Goal: Information Seeking & Learning: Learn about a topic

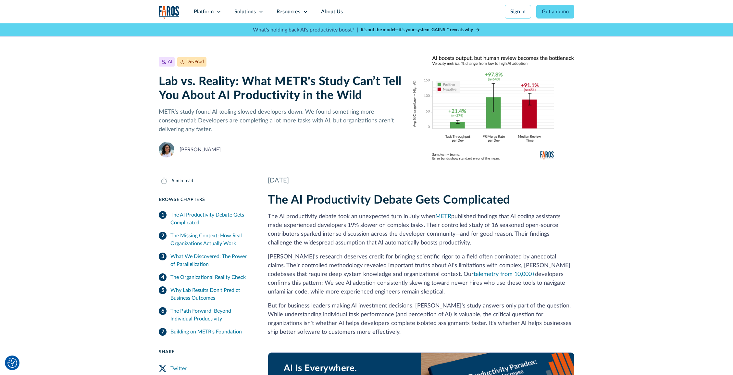
click at [303, 10] on icon at bounding box center [305, 11] width 5 height 5
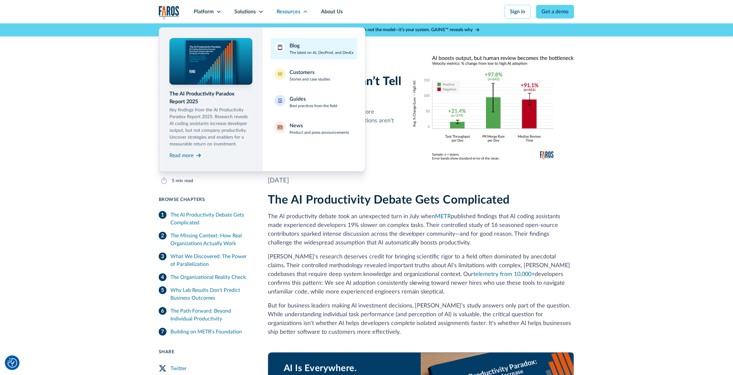
click at [316, 44] on div "Blog The latest on AI, DevProd, and DevEx" at bounding box center [322, 49] width 64 height 14
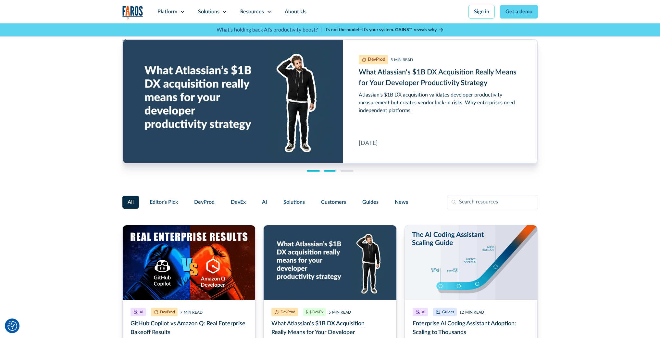
click at [315, 170] on div at bounding box center [313, 170] width 13 height 1
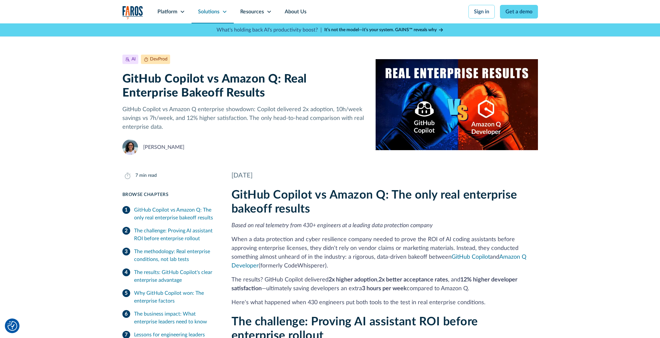
click at [224, 12] on icon at bounding box center [224, 11] width 5 height 5
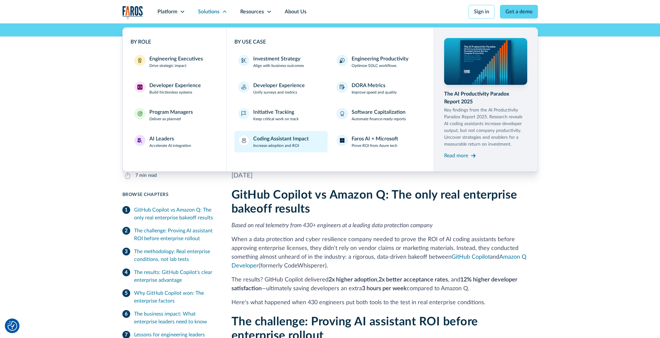
click at [295, 137] on div "Coding Assistant Impact" at bounding box center [281, 139] width 56 height 8
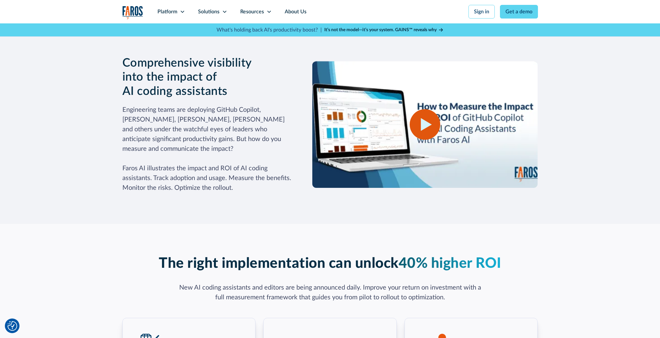
scroll to position [735, 0]
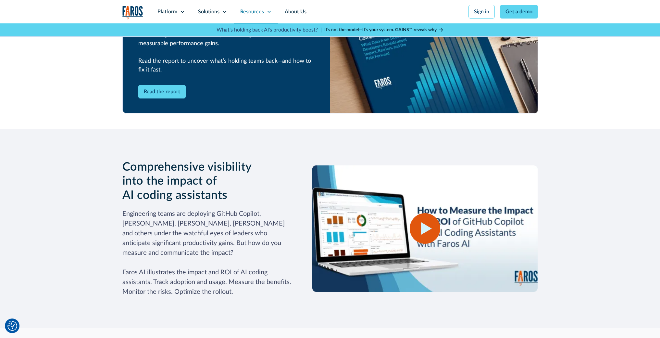
click at [270, 13] on icon at bounding box center [269, 11] width 5 height 5
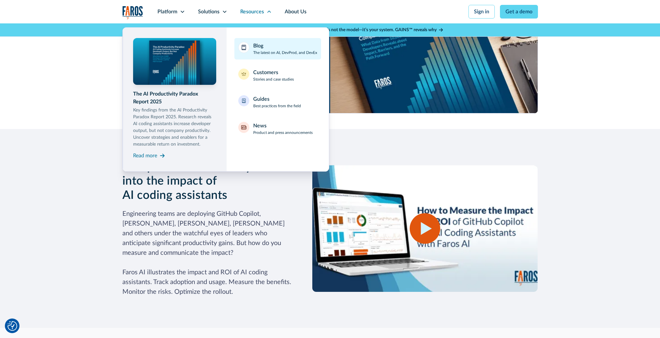
click at [268, 46] on div "Blog The latest on AI, DevProd, and DevEx" at bounding box center [285, 49] width 64 height 14
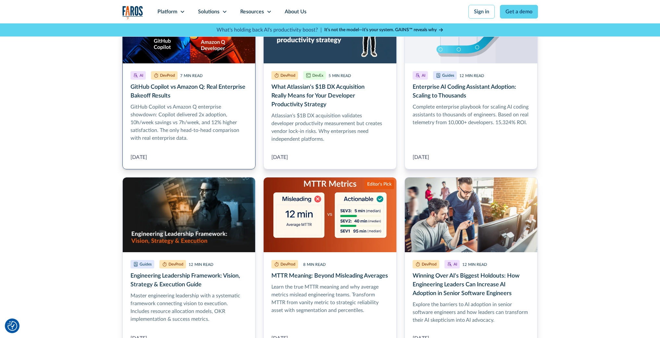
scroll to position [239, 0]
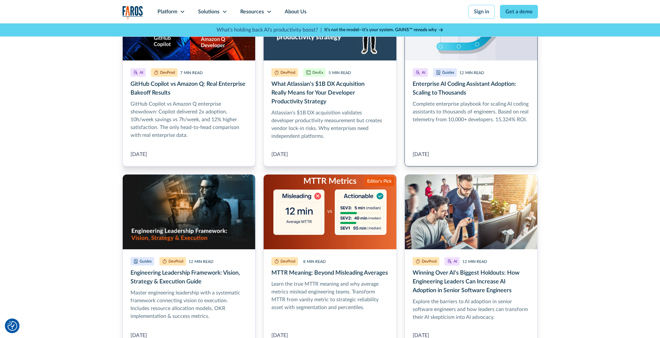
click at [444, 130] on link "Enterprise AI Coding Assistant Adoption: Scaling to Thousands" at bounding box center [471, 75] width 133 height 181
click at [430, 86] on link "Enterprise AI Coding Assistant Adoption: Scaling to Thousands" at bounding box center [471, 75] width 133 height 181
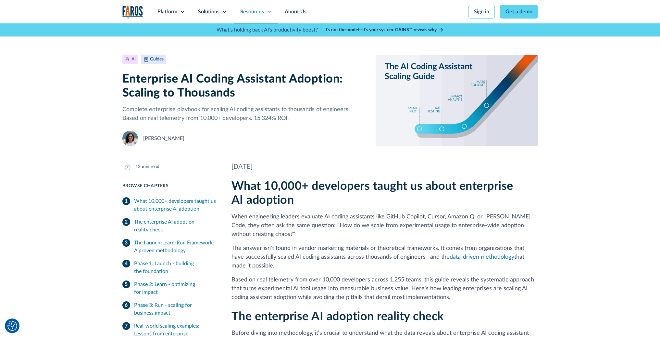
click at [267, 12] on icon at bounding box center [269, 11] width 5 height 5
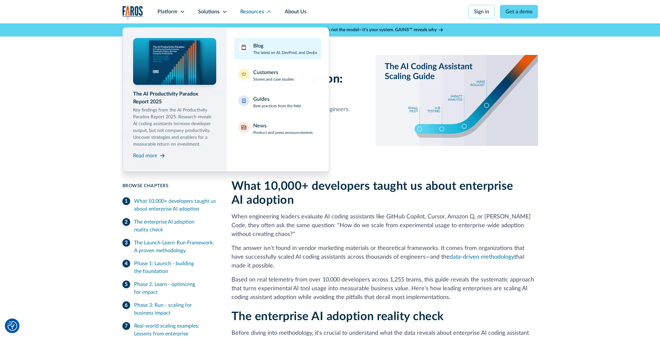
click at [266, 47] on div "Blog The latest on AI, DevProd, and DevEx" at bounding box center [285, 49] width 64 height 14
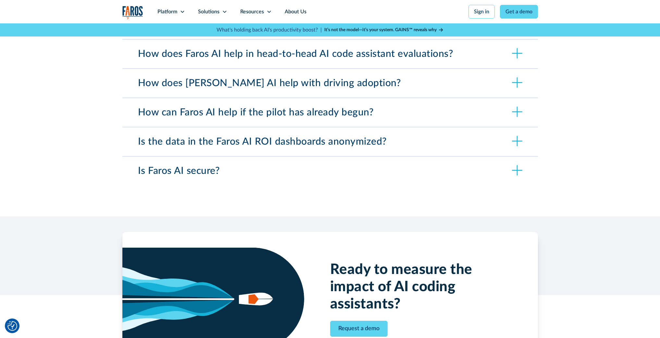
scroll to position [2230, 0]
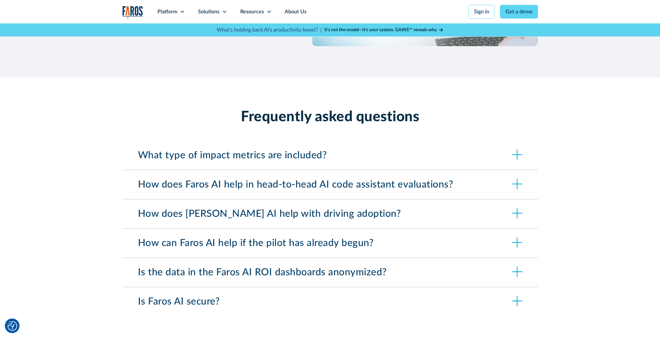
click at [508, 144] on div "What type of impact metrics are included?" at bounding box center [330, 155] width 416 height 29
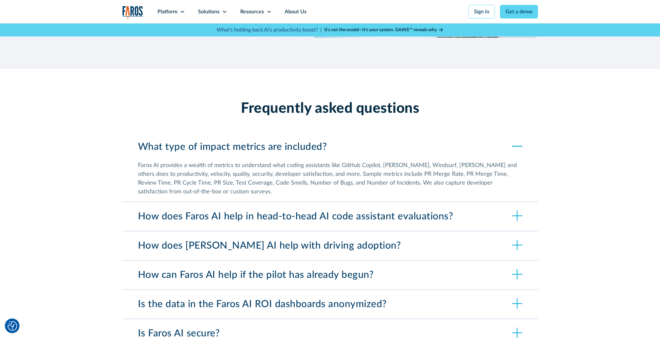
scroll to position [2243, 0]
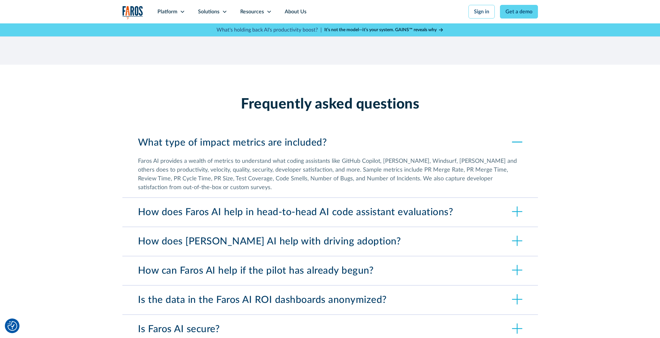
click at [518, 206] on icon at bounding box center [517, 211] width 10 height 10
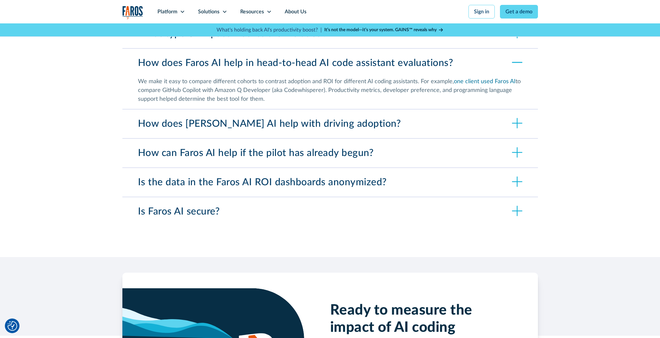
scroll to position [2354, 0]
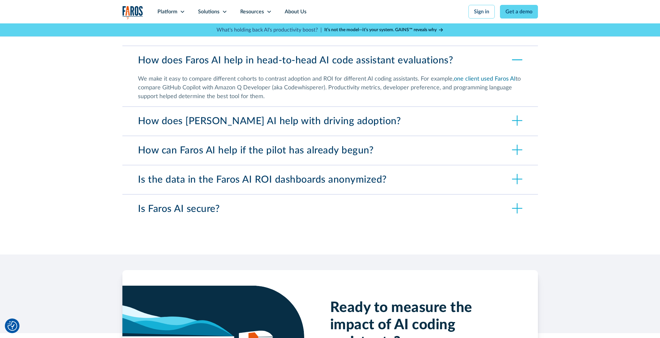
click at [481, 79] on div "We make it easy to compare different cohorts to contrast adoption and ROI for d…" at bounding box center [330, 88] width 384 height 26
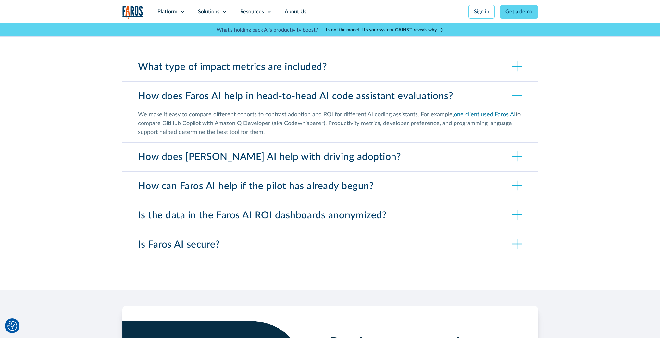
scroll to position [2312, 0]
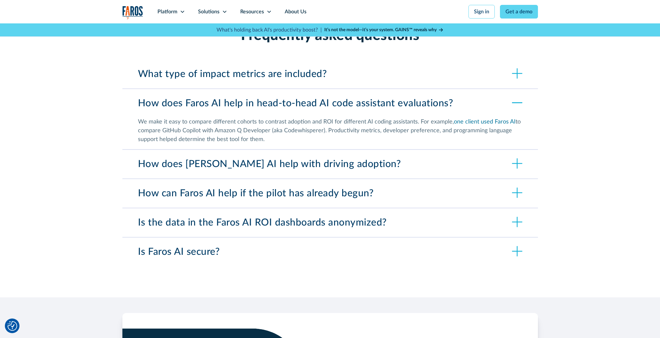
click at [492, 152] on div "How does Faros AI help with driving adoption?" at bounding box center [330, 164] width 416 height 29
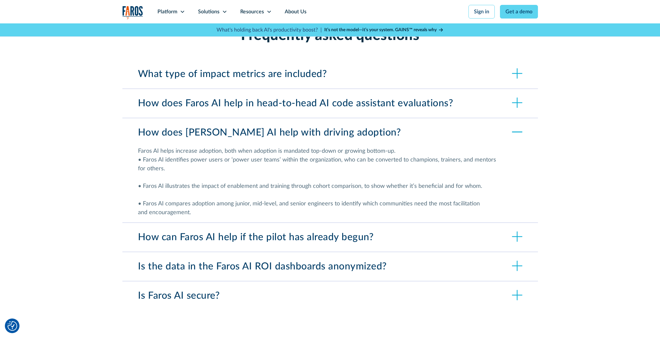
click at [432, 223] on div "How can Faros AI help if the pilot has already begun?" at bounding box center [330, 237] width 416 height 29
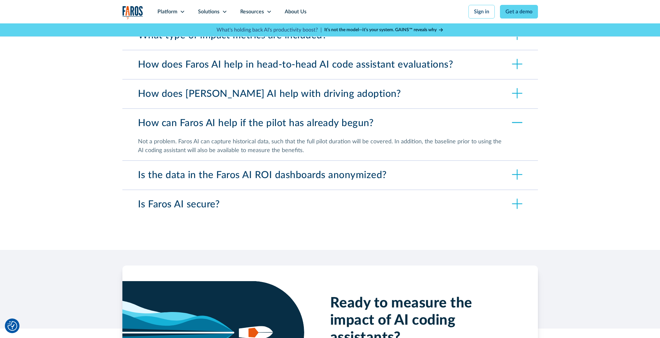
scroll to position [2359, 0]
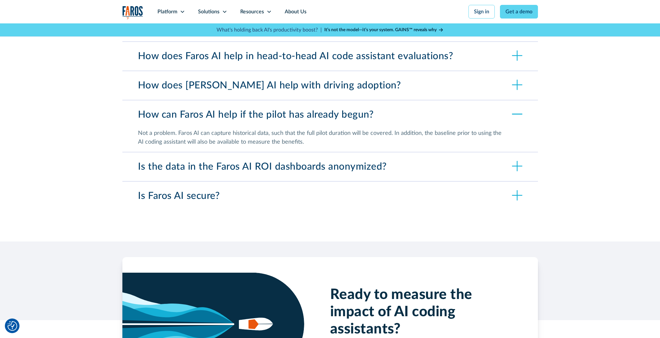
click at [445, 157] on div "Is the data in the Faros AI ROI dashboards anonymized?" at bounding box center [330, 166] width 416 height 29
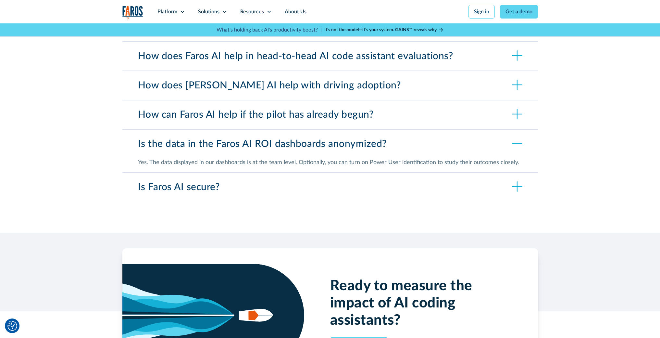
click at [446, 196] on div "Frequently asked questions What type of impact metrics are included? Faros AI p…" at bounding box center [330, 91] width 416 height 284
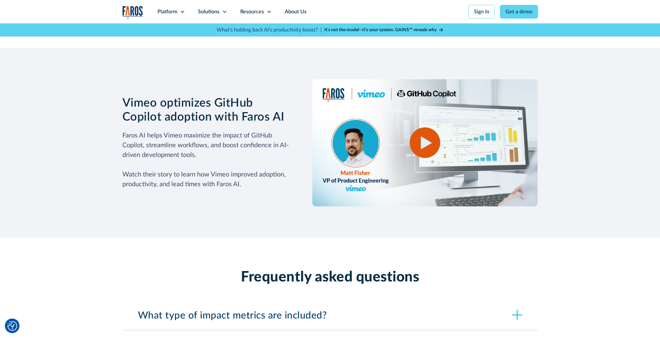
scroll to position [2017, 0]
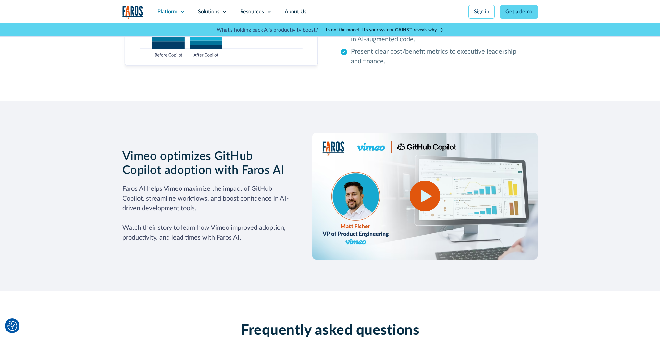
click at [181, 11] on icon at bounding box center [182, 11] width 5 height 5
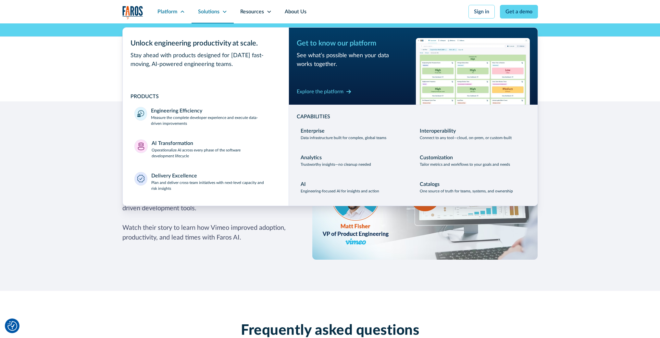
click at [225, 12] on icon at bounding box center [224, 11] width 5 height 5
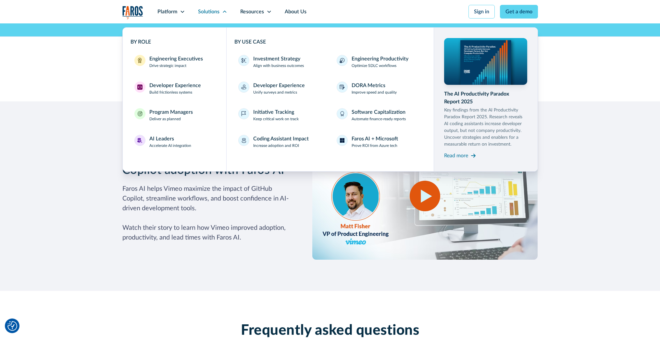
click at [78, 78] on div "Measure downstream impacts across the entire SDLC Separate hype from reality an…" at bounding box center [330, 0] width 660 height 202
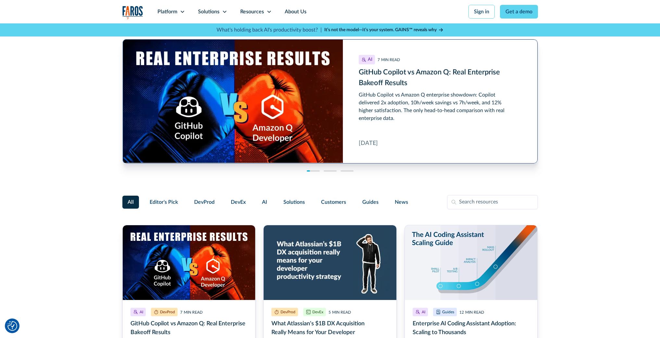
click at [382, 95] on link "GitHub Copilot vs Amazon Q: Real Enterprise Bakeoff Results" at bounding box center [330, 101] width 415 height 124
